Goal: Task Accomplishment & Management: Manage account settings

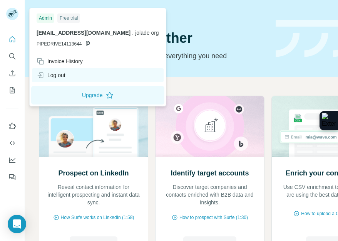
click at [62, 75] on div "Log out" at bounding box center [51, 75] width 29 height 8
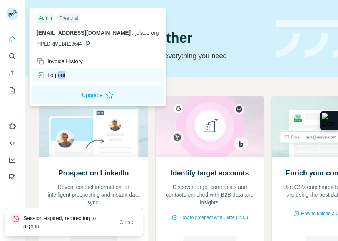
click at [62, 75] on div "Log out" at bounding box center [51, 75] width 29 height 8
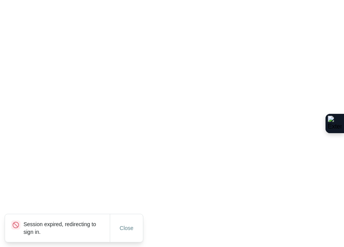
click at [41, 0] on html "Session expired, redirecting to sign in. Close" at bounding box center [172, 0] width 344 height 0
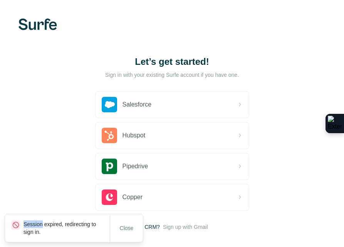
click at [41, 74] on html "Let’s get started! Sign in with your existing Surfe account if you have one. Sa…" at bounding box center [172, 143] width 344 height 286
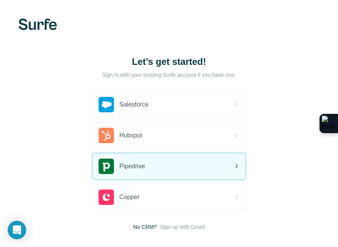
click at [145, 168] on span "Pipedrive" at bounding box center [132, 165] width 26 height 9
